Goal: Feedback & Contribution: Submit feedback/report problem

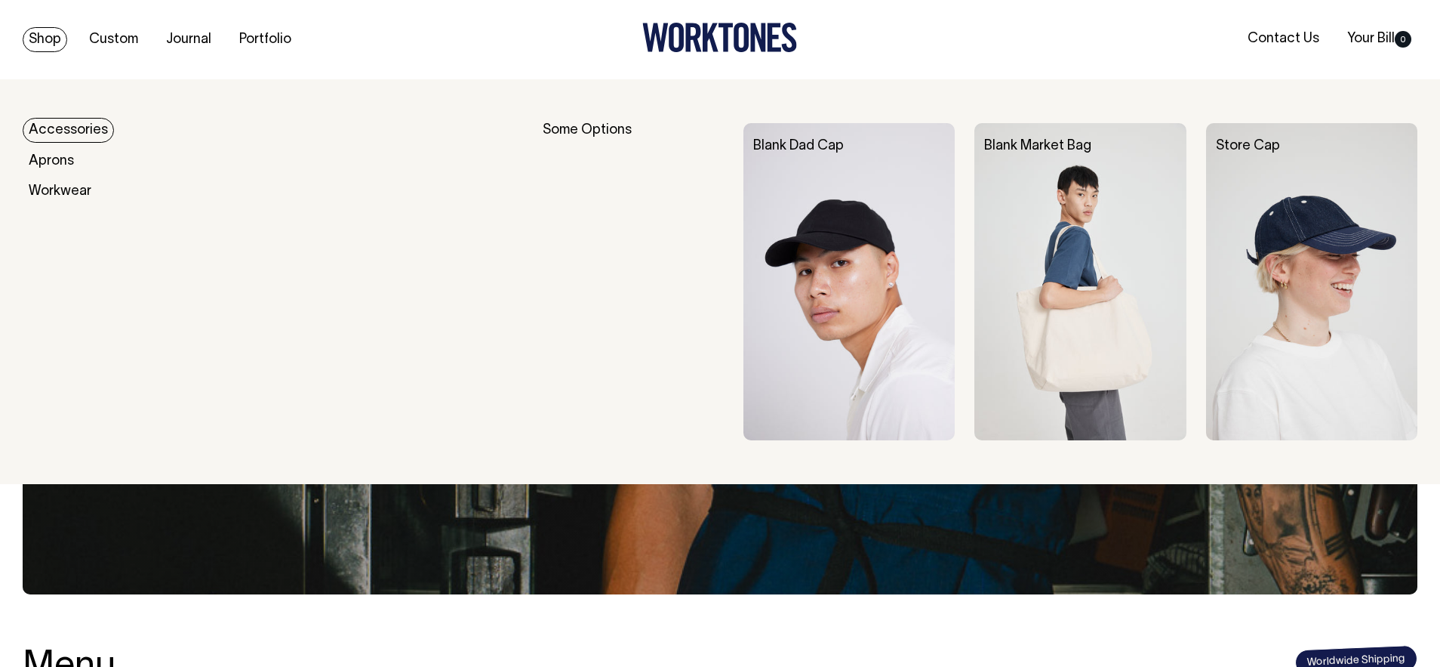
click at [67, 132] on link "Accessories" at bounding box center [68, 130] width 91 height 25
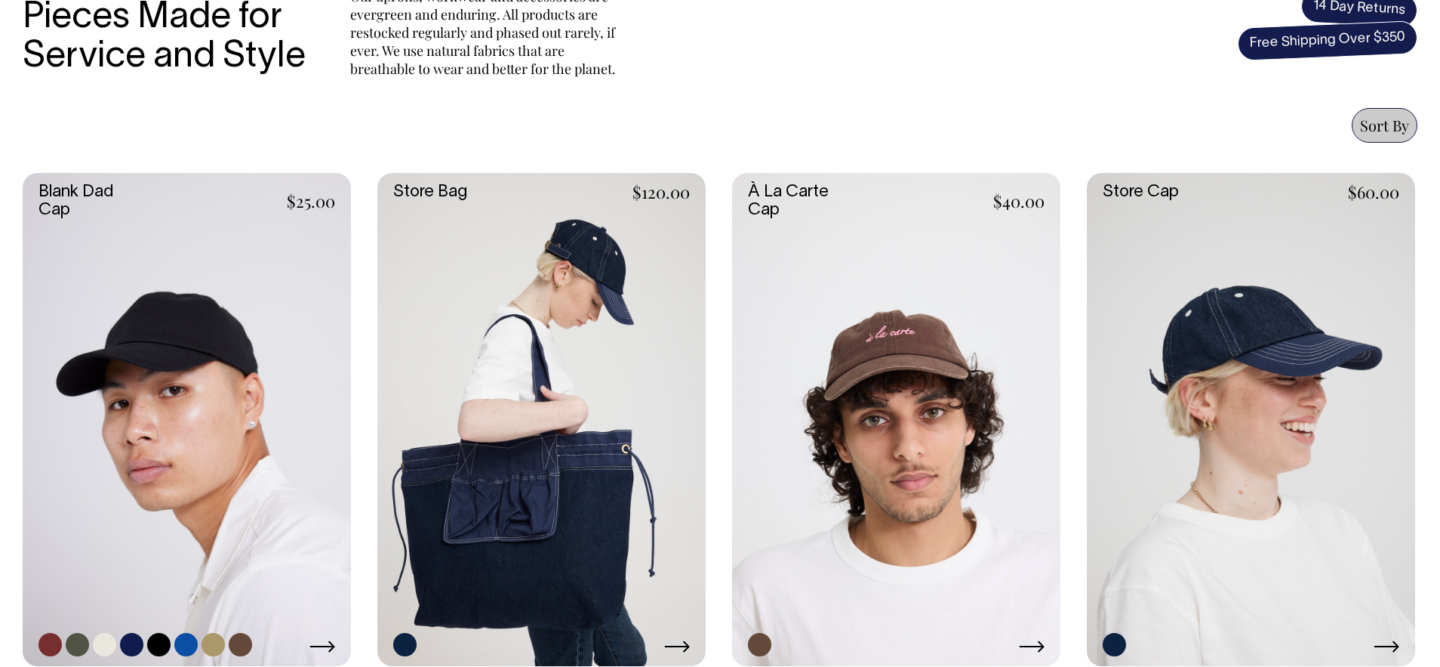
scroll to position [557, 0]
click at [174, 433] on link at bounding box center [187, 419] width 328 height 493
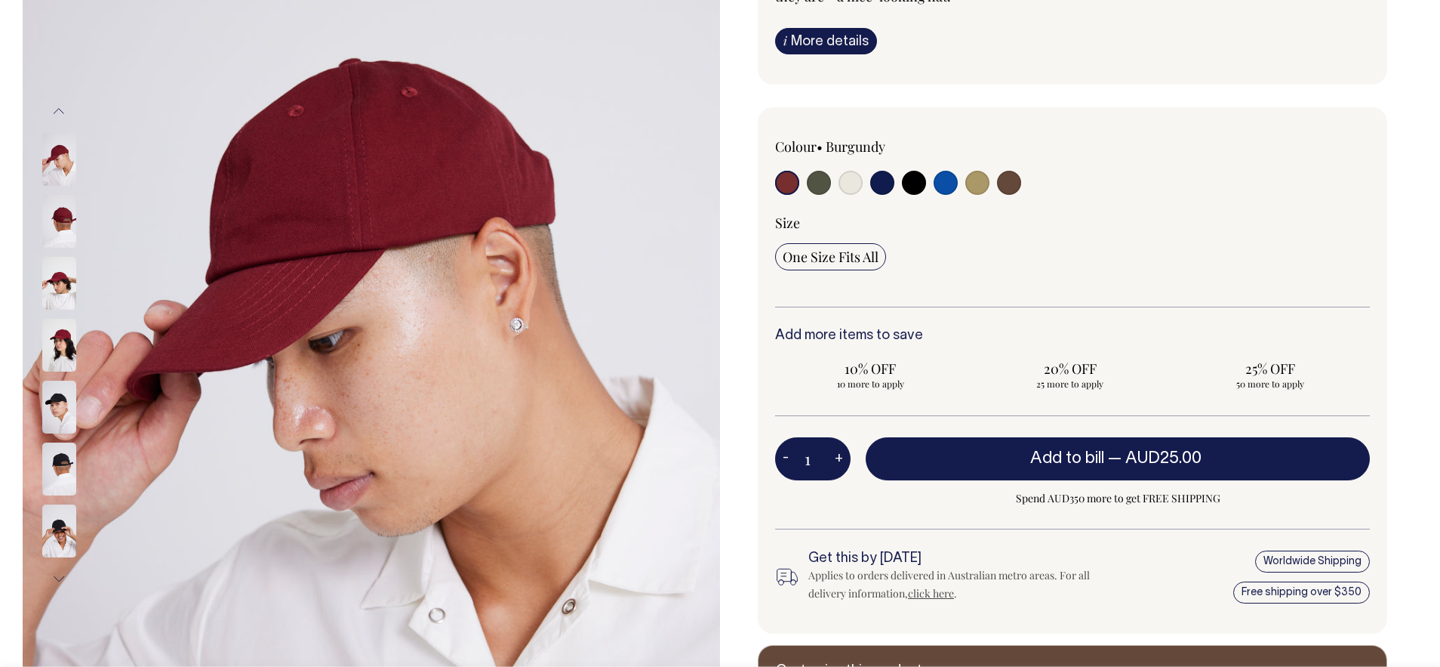
scroll to position [257, 0]
click at [813, 458] on input "1" at bounding box center [812, 458] width 75 height 42
type input "25"
radio input "true"
type input "25"
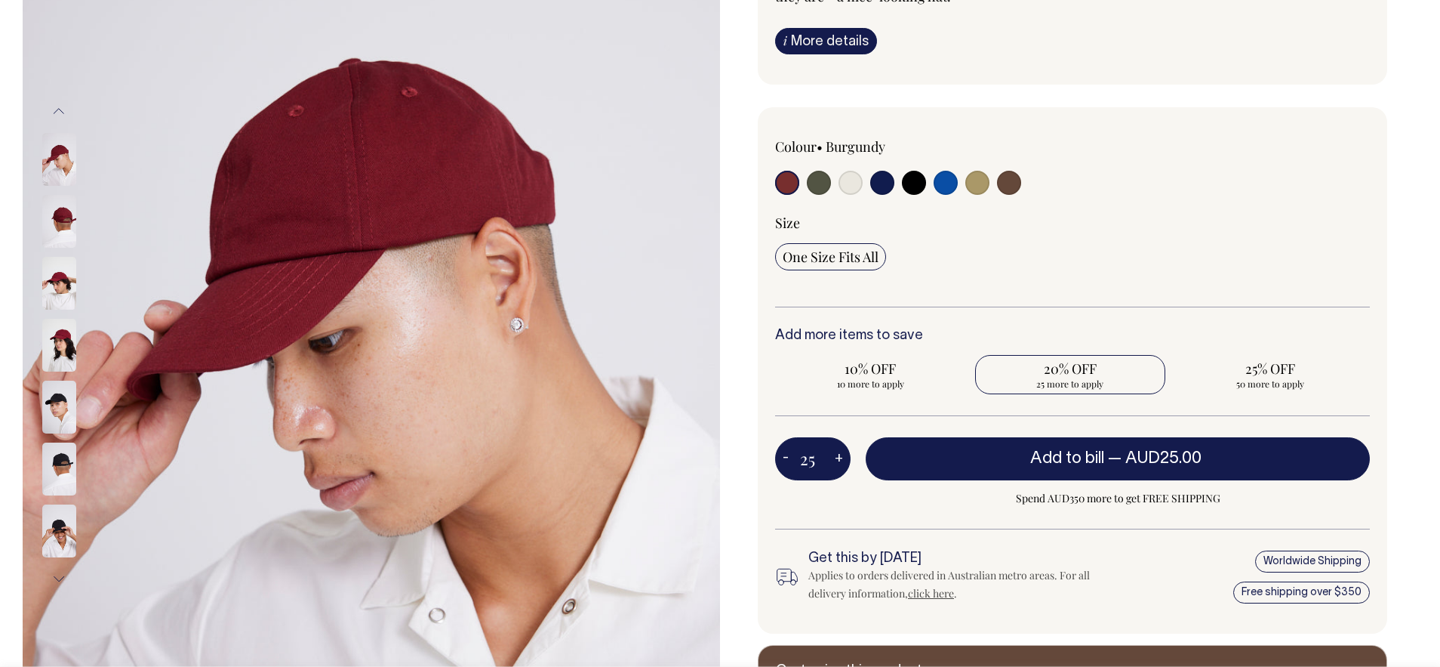
click at [887, 423] on div "Colour • Burgundy" at bounding box center [1073, 370] width 630 height 527
click at [1129, 264] on div "One Size Fits All" at bounding box center [1072, 256] width 595 height 27
click at [858, 193] on label at bounding box center [851, 185] width 24 height 28
click at [858, 193] on input "radio" at bounding box center [851, 183] width 24 height 24
radio input "true"
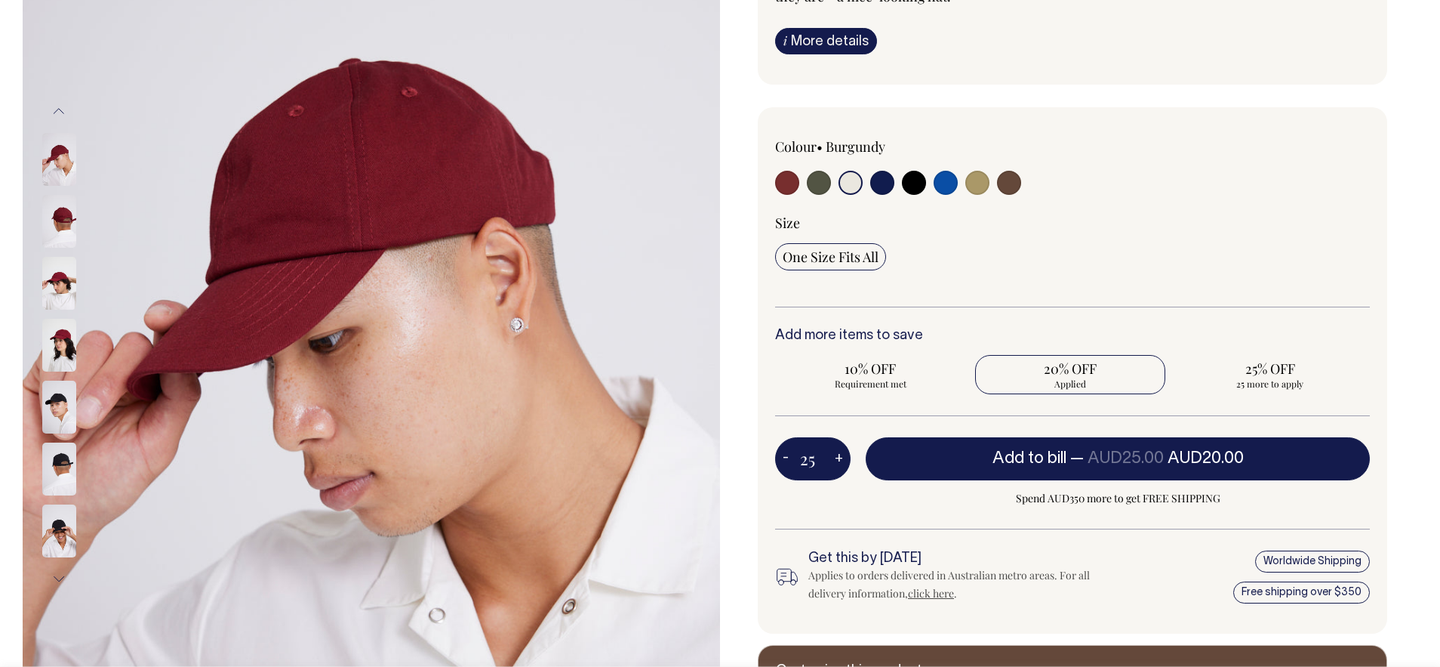
radio input "true"
select select "Natural"
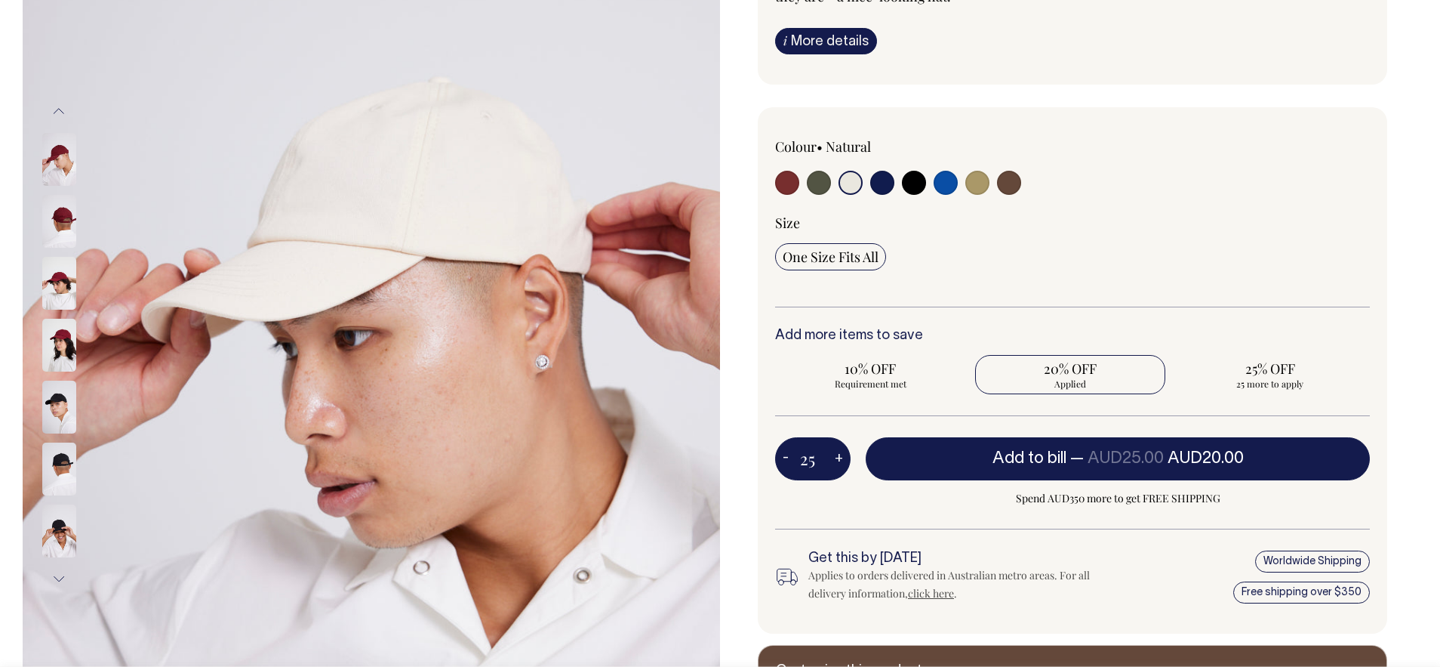
click at [854, 183] on input "radio" at bounding box center [851, 183] width 24 height 24
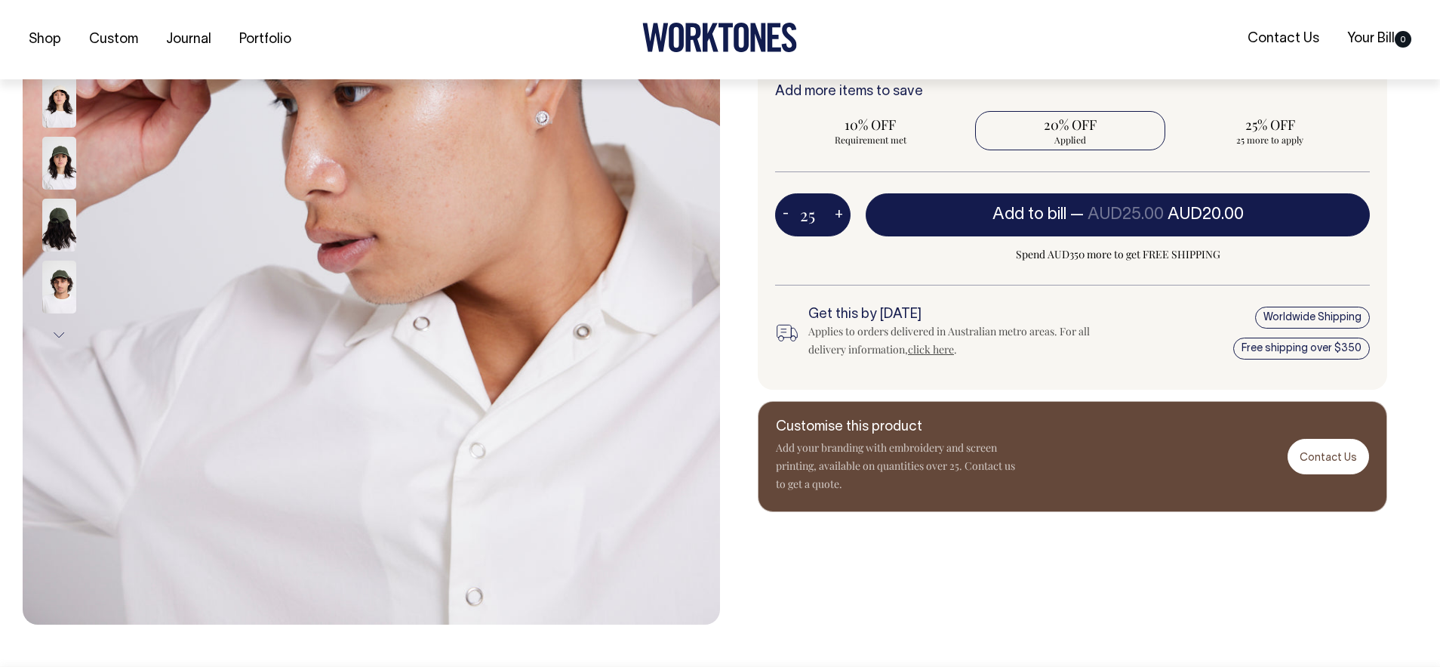
scroll to position [502, 0]
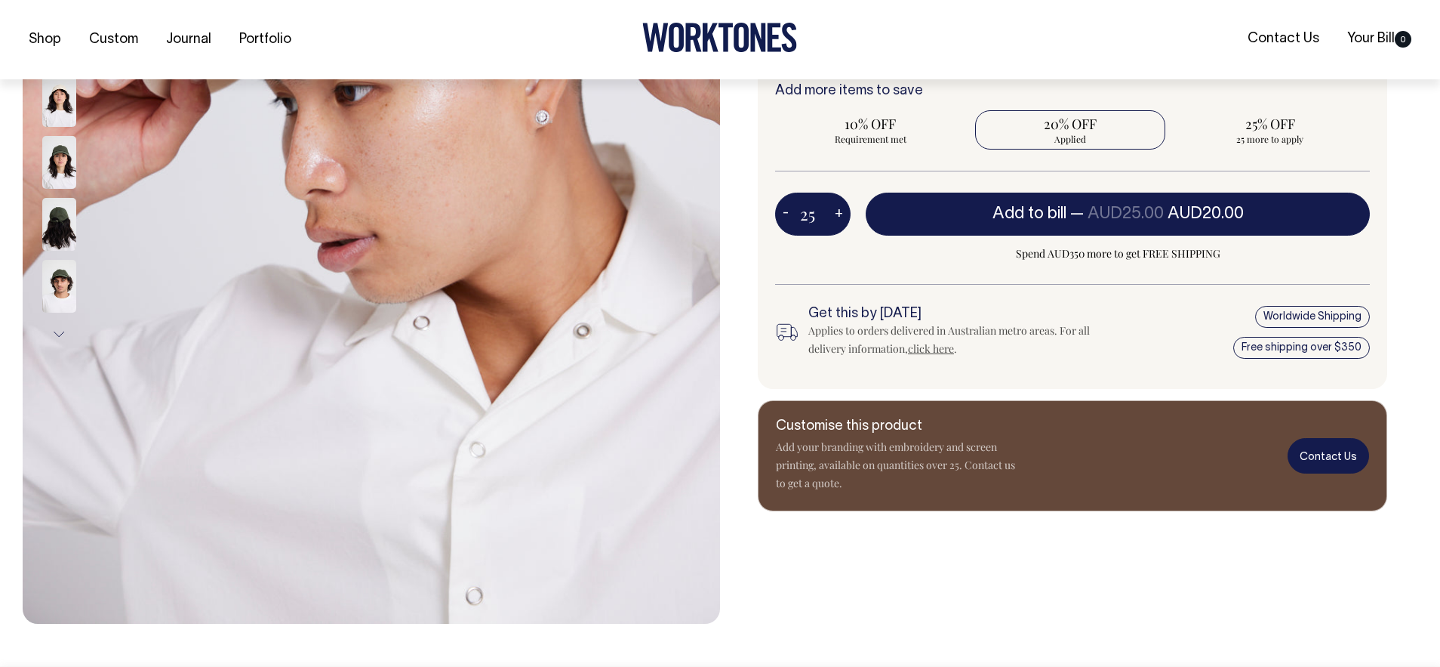
click at [1306, 463] on link "Contact Us" at bounding box center [1329, 455] width 82 height 35
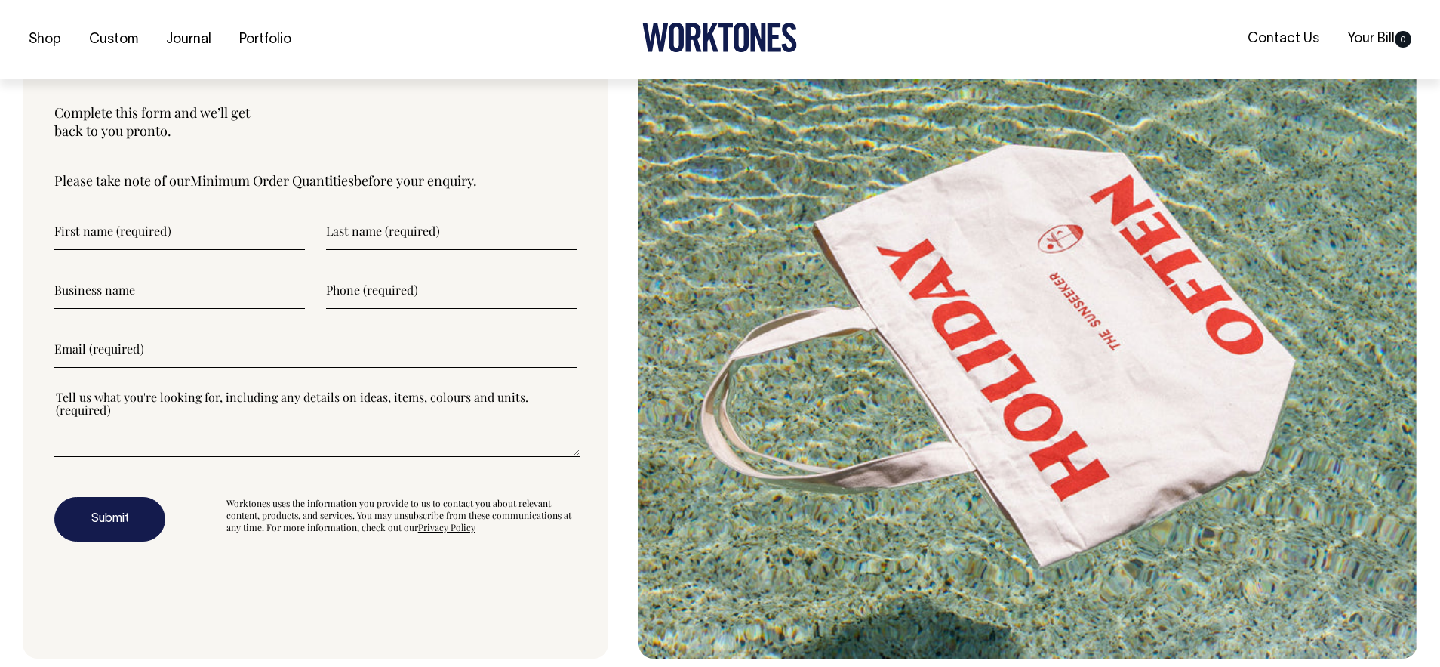
scroll to position [5277, 0]
click at [229, 186] on link "Minimum Order Quantities" at bounding box center [272, 180] width 164 height 18
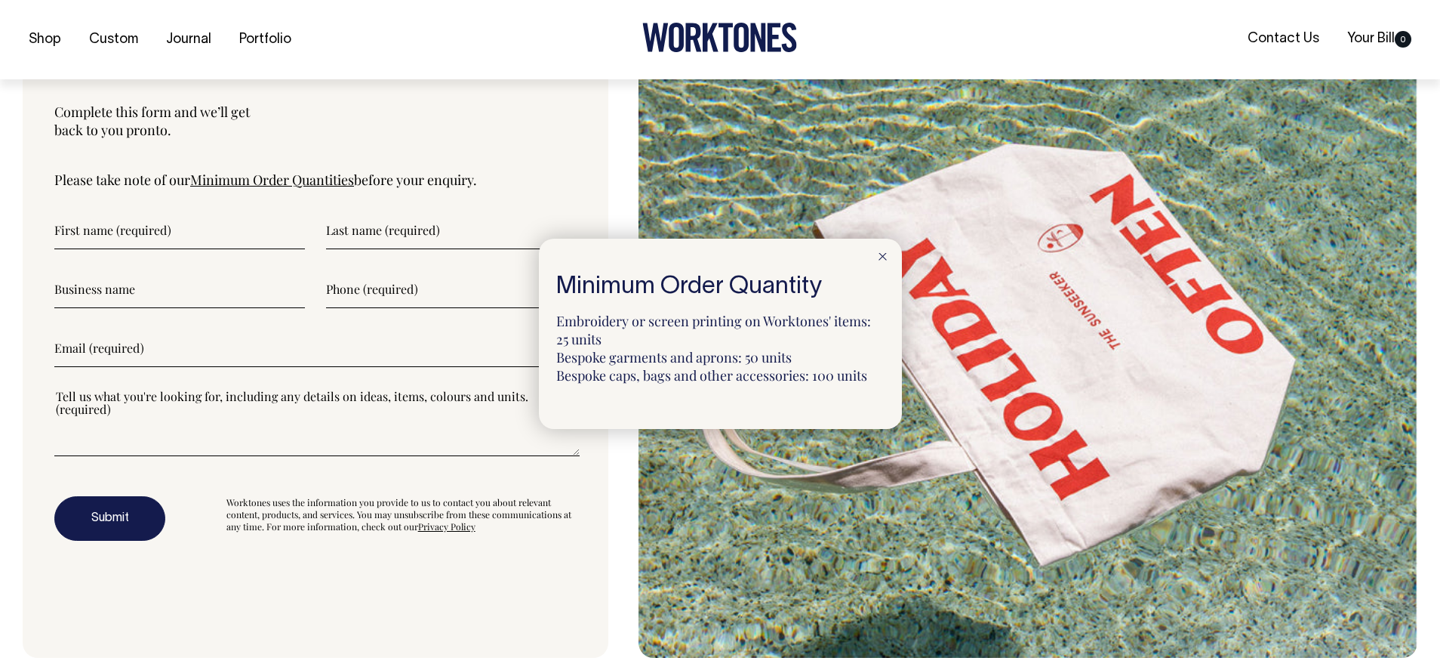
click at [187, 223] on div at bounding box center [720, 333] width 1440 height 667
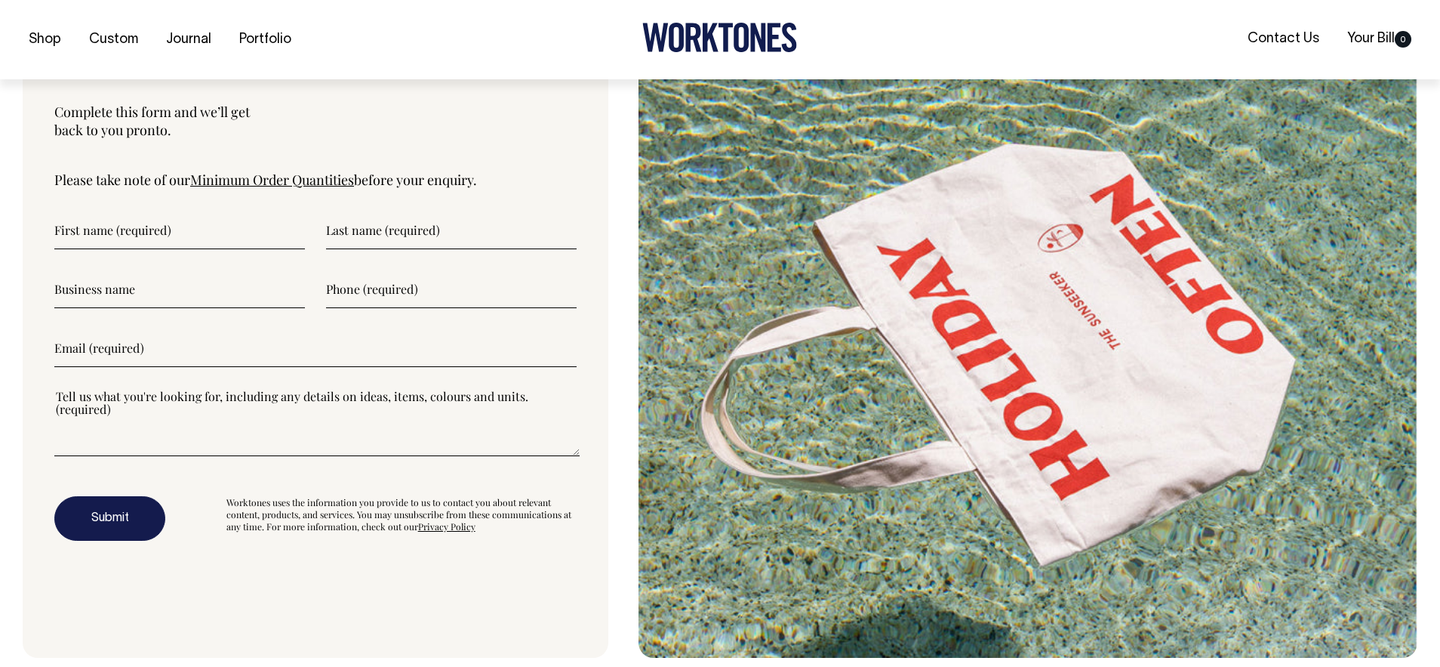
click at [185, 241] on input"] "text" at bounding box center [179, 230] width 251 height 38
type input"] "Nick"
type input"] "Smith"
type input"] "Cheers Cookies"
type input"] "0405695288"
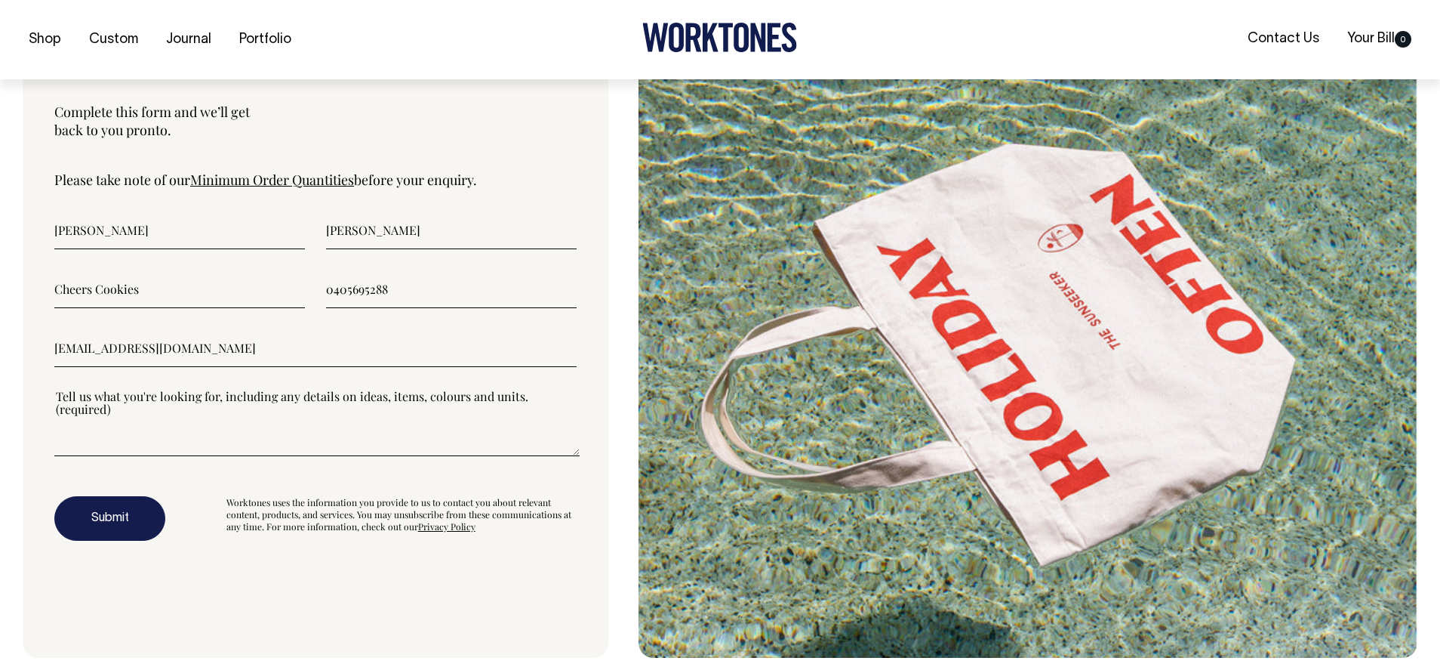
type input"] "hey@cheerscookies.com"
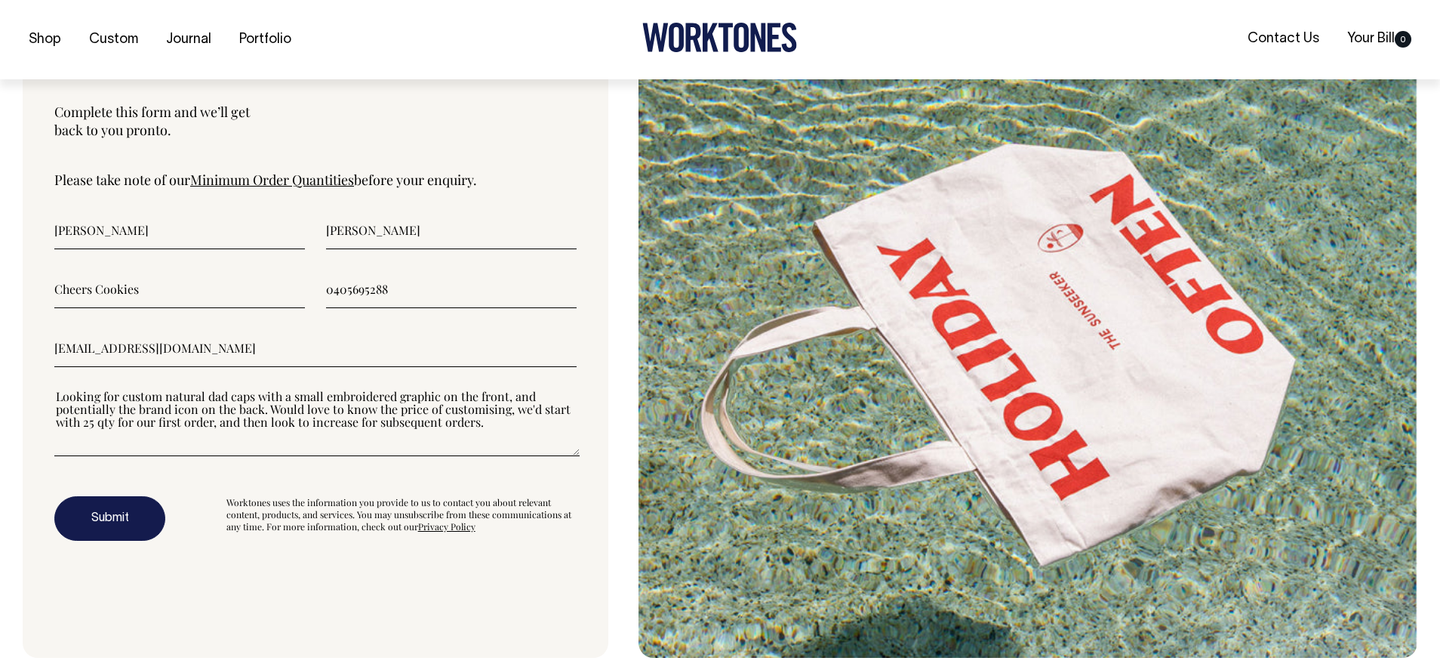
type textarea"] "Looking for custom natural dad caps with a small embroidered graphic on the fro…"
click at [122, 522] on button "Submit" at bounding box center [109, 518] width 111 height 45
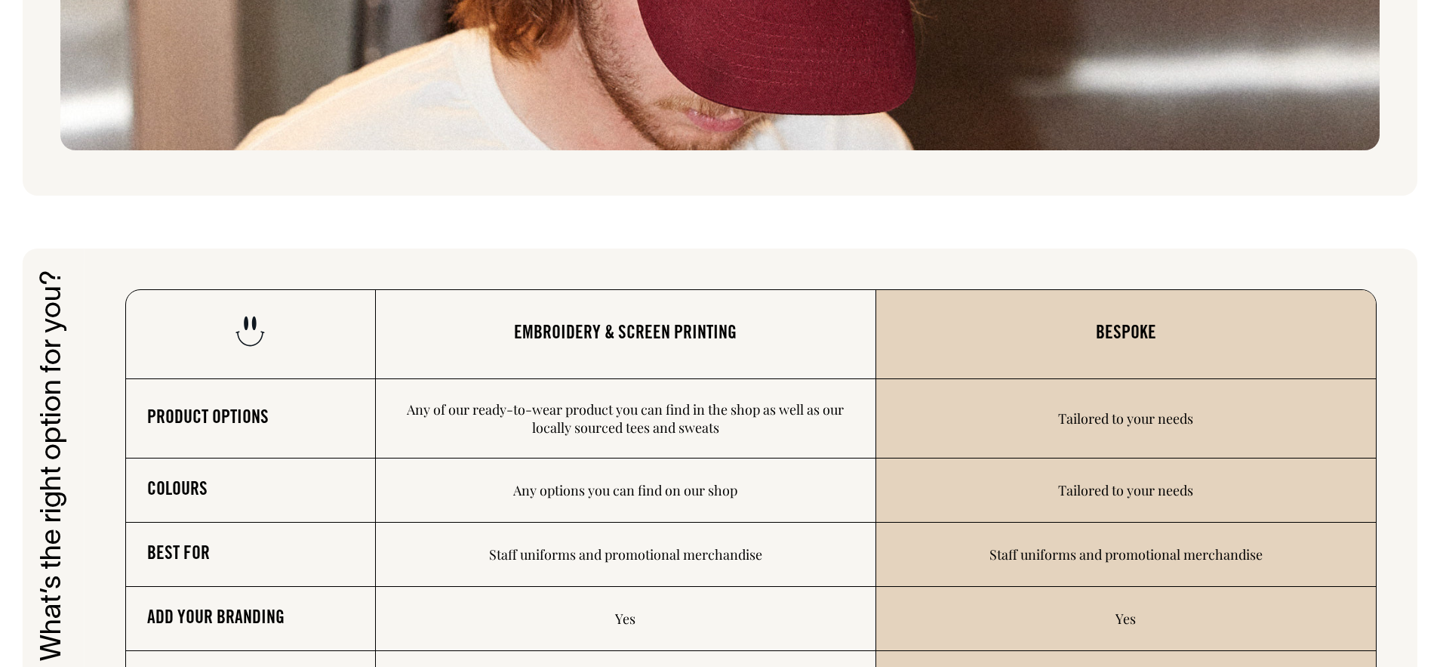
scroll to position [2215, 0]
